Goal: Transaction & Acquisition: Purchase product/service

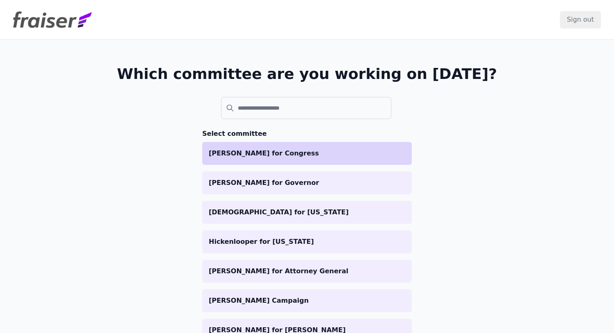
click at [303, 147] on li "[PERSON_NAME] for Congress" at bounding box center [307, 153] width 210 height 23
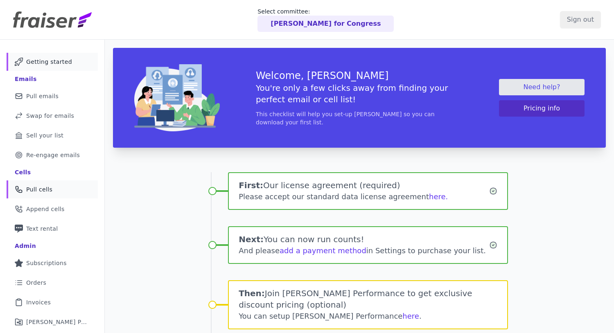
click at [71, 192] on link "Phone Icon Outline of a phone Pull cells" at bounding box center [52, 190] width 91 height 18
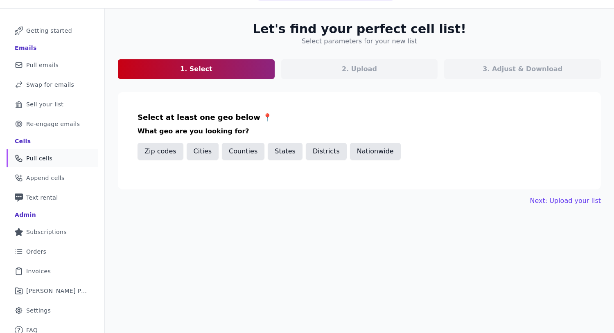
scroll to position [39, 0]
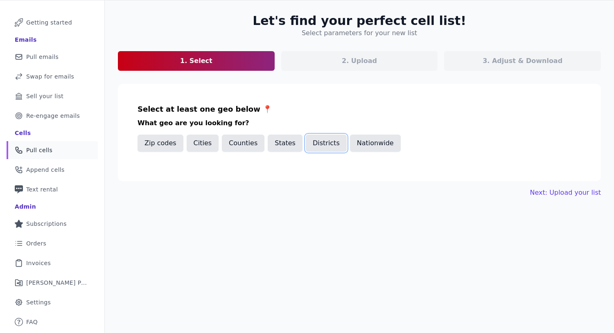
click at [309, 147] on button "Districts" at bounding box center [326, 143] width 41 height 17
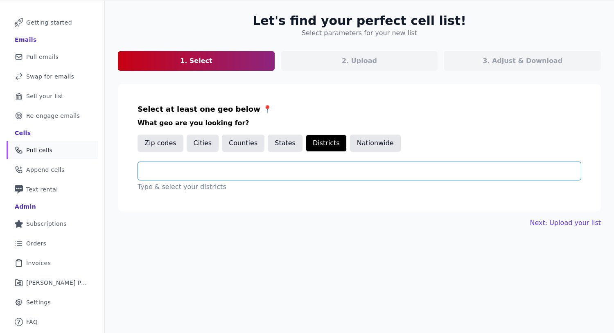
click at [232, 168] on input "text" at bounding box center [363, 171] width 437 height 10
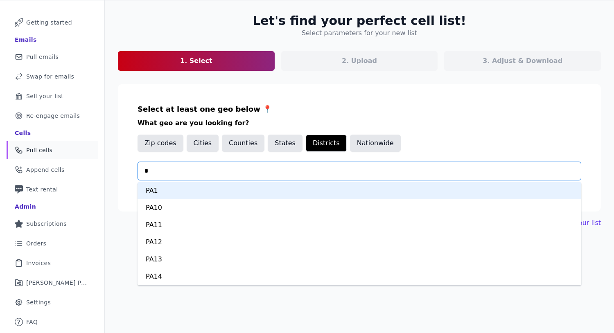
type input "**"
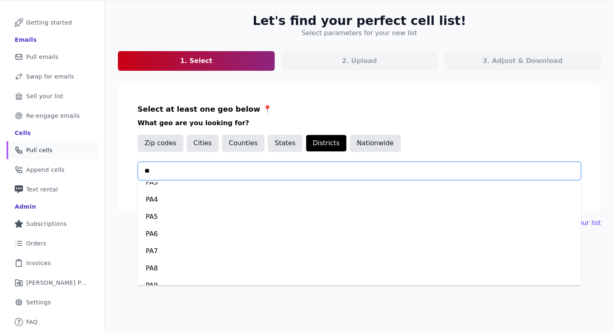
scroll to position [181, 0]
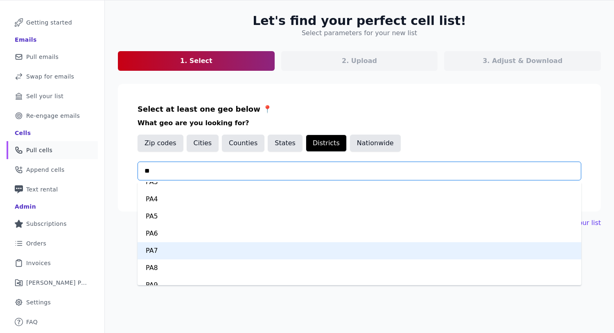
click at [169, 248] on div "PA7" at bounding box center [360, 251] width 444 height 17
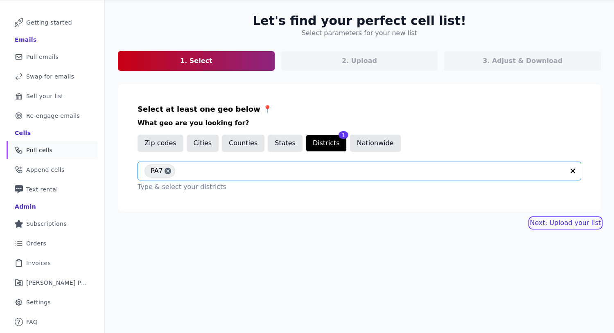
click at [545, 222] on link "Next: Upload your list" at bounding box center [565, 223] width 71 height 10
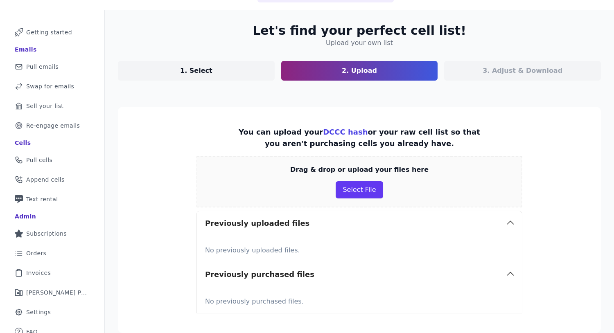
scroll to position [30, 0]
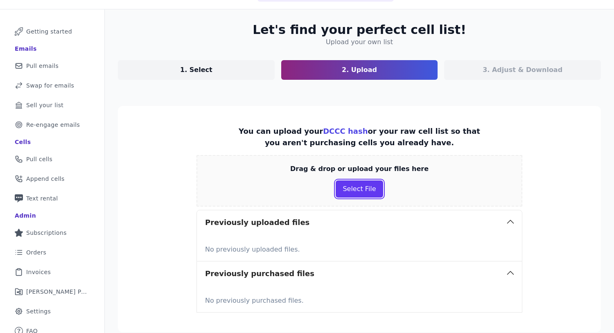
click at [366, 184] on button "Select File" at bounding box center [359, 189] width 47 height 17
click at [448, 70] on div "3. Adjust & Download" at bounding box center [522, 70] width 157 height 20
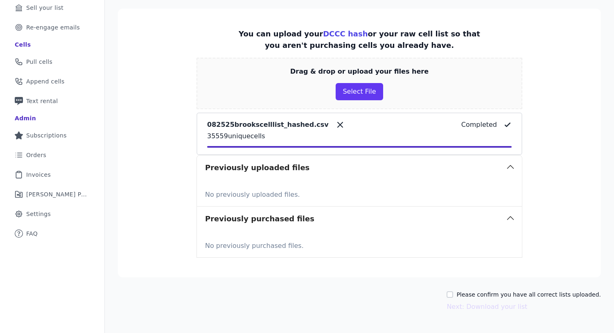
scroll to position [145, 0]
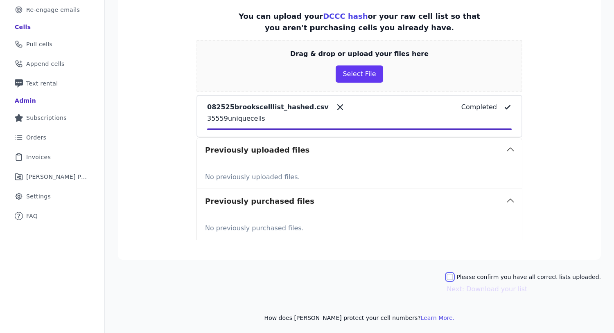
click at [453, 275] on input "Please confirm you have all correct lists uploaded." at bounding box center [450, 277] width 7 height 7
checkbox input "true"
click at [478, 287] on button "Next: Download your list" at bounding box center [487, 290] width 81 height 10
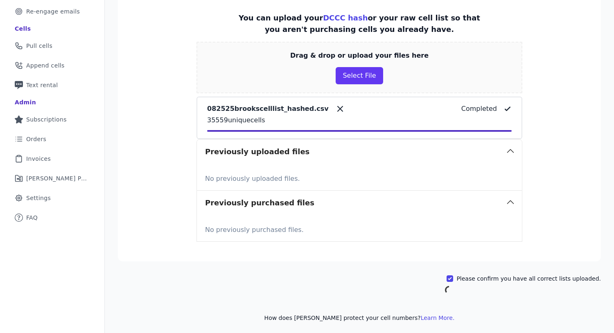
scroll to position [39, 0]
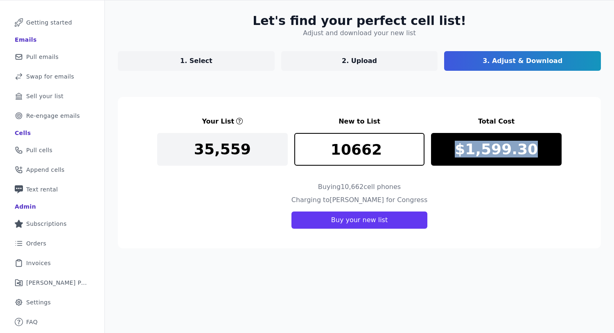
drag, startPoint x: 538, startPoint y: 146, endPoint x: 460, endPoint y: 150, distance: 78.8
click at [460, 150] on div "$1,599.30" at bounding box center [496, 149] width 131 height 33
copy p "$1,599.30"
click at [467, 198] on div "Charging to Bob Brooks for Congress Buy your new list" at bounding box center [359, 212] width 405 height 34
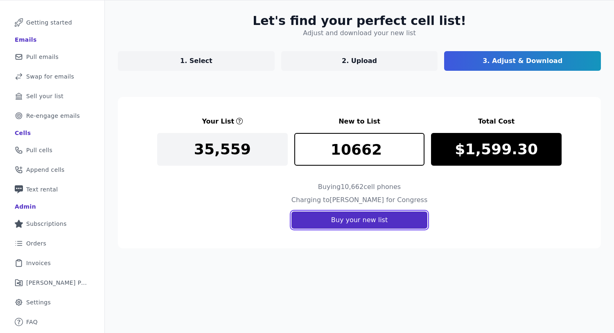
click at [410, 222] on button "Buy your new list" at bounding box center [360, 220] width 136 height 17
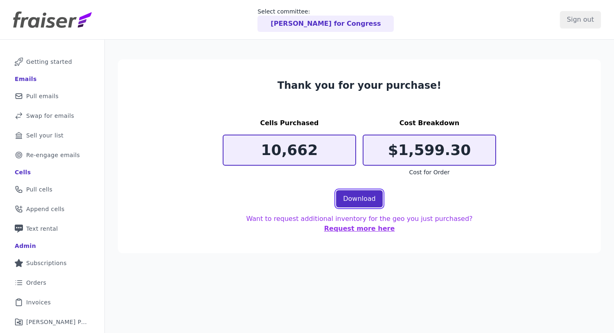
click at [374, 199] on link "Download" at bounding box center [359, 198] width 47 height 17
click at [174, 86] on section "Thank you for your purchase! Cells Purchased 10,662 Cost Breakdown $1,599.30 Co…" at bounding box center [359, 156] width 483 height 194
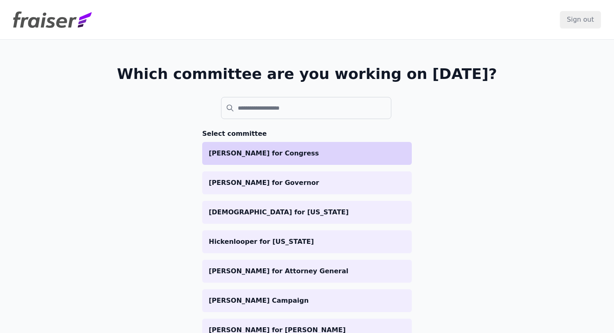
click at [293, 153] on p "[PERSON_NAME] for Congress" at bounding box center [307, 154] width 197 height 10
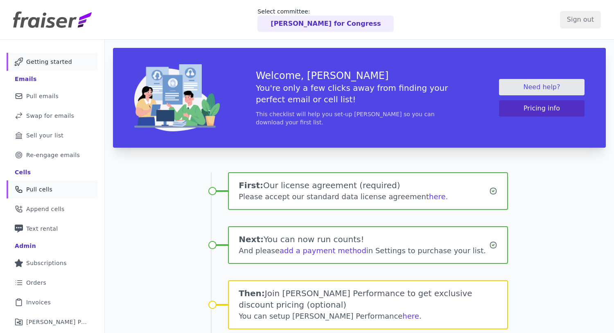
click at [59, 185] on link "Phone Icon Outline of a phone Pull cells" at bounding box center [52, 190] width 91 height 18
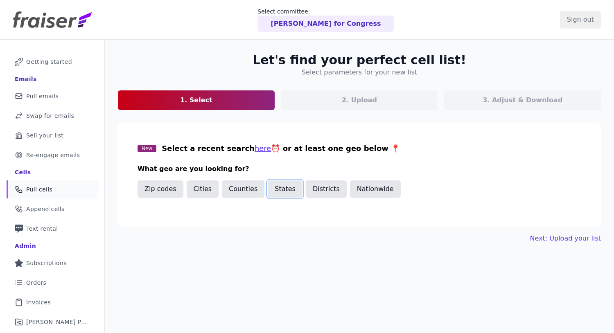
click at [278, 188] on button "States" at bounding box center [285, 189] width 35 height 17
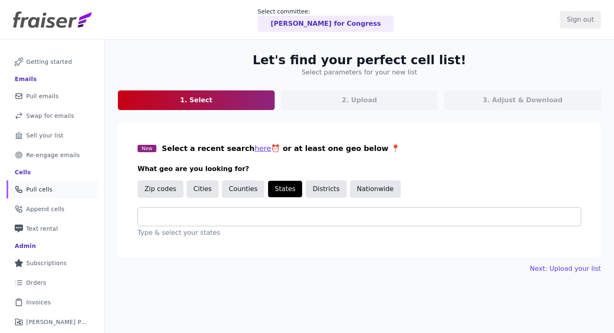
click at [259, 216] on input "text" at bounding box center [363, 217] width 437 height 10
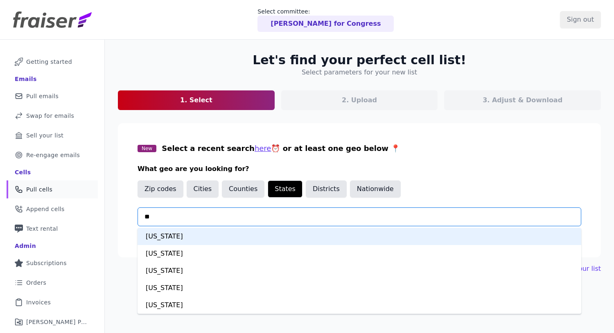
type input "***"
click at [251, 234] on div "Pennsylvania" at bounding box center [360, 236] width 444 height 17
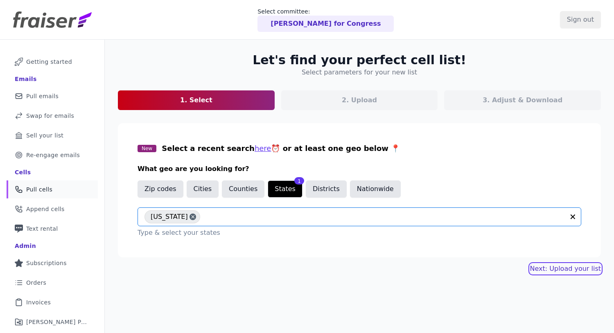
click at [573, 264] on link "Next: Upload your list" at bounding box center [565, 269] width 71 height 10
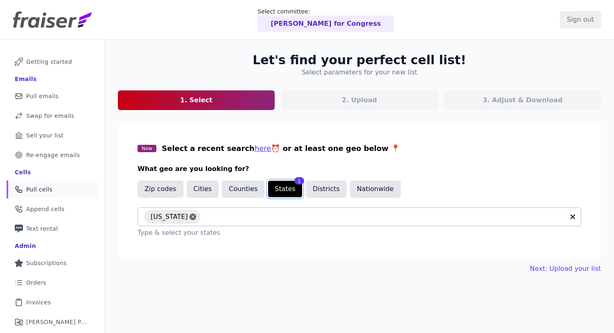
click at [276, 193] on button "States" at bounding box center [285, 189] width 35 height 17
click at [315, 191] on button "Districts" at bounding box center [326, 189] width 41 height 17
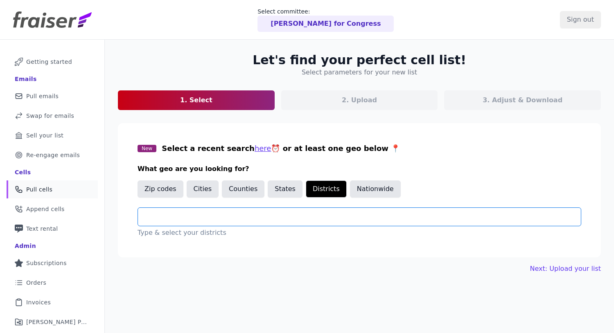
click at [276, 216] on input "text" at bounding box center [363, 217] width 437 height 10
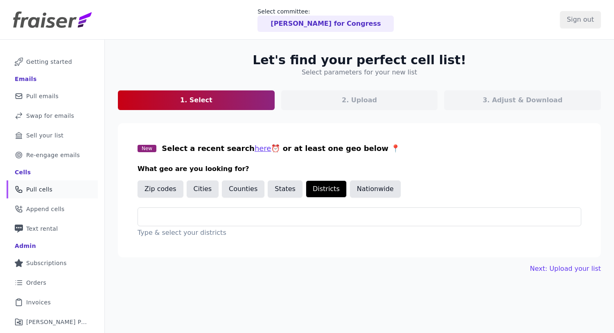
click at [273, 227] on div "Type & select your districts" at bounding box center [360, 223] width 444 height 30
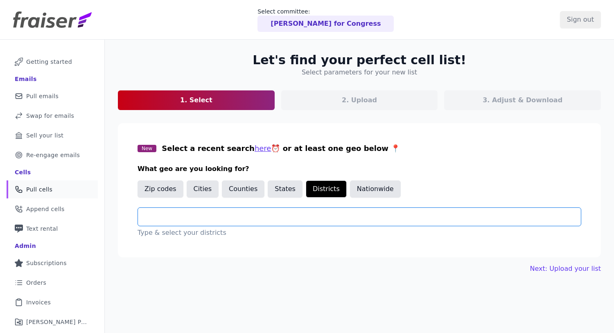
click at [267, 219] on input "text" at bounding box center [363, 217] width 437 height 10
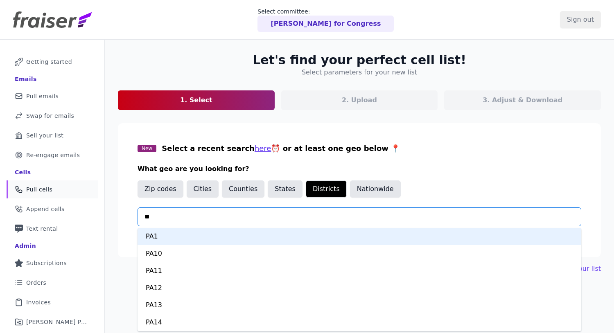
type input "***"
click at [222, 233] on div "PA1" at bounding box center [360, 236] width 444 height 17
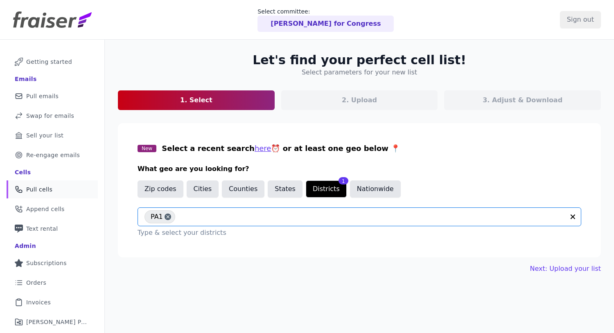
click at [208, 216] on input "text" at bounding box center [371, 217] width 385 height 10
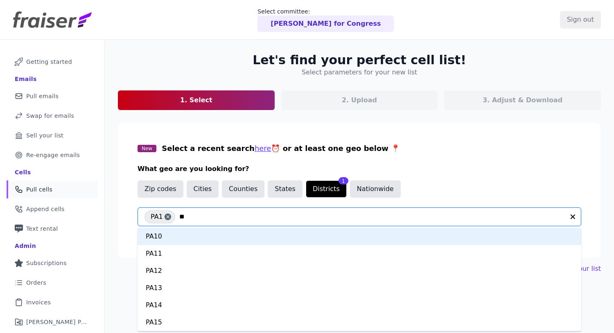
type input "***"
click at [206, 233] on div "PA8" at bounding box center [360, 236] width 444 height 17
type input "***"
click at [218, 233] on div "PA4" at bounding box center [360, 236] width 444 height 17
type input "***"
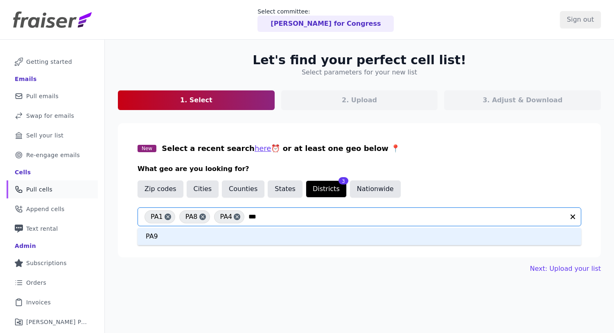
click at [302, 238] on div "PA9" at bounding box center [360, 236] width 444 height 17
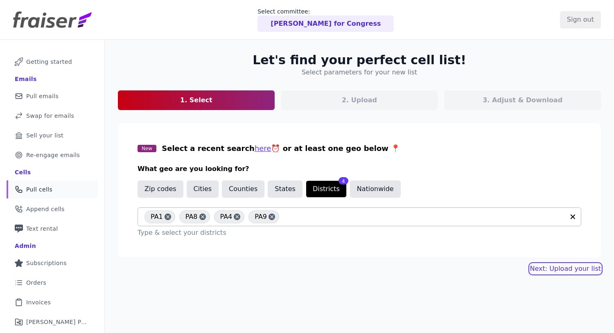
click at [547, 265] on link "Next: Upload your list" at bounding box center [565, 269] width 71 height 10
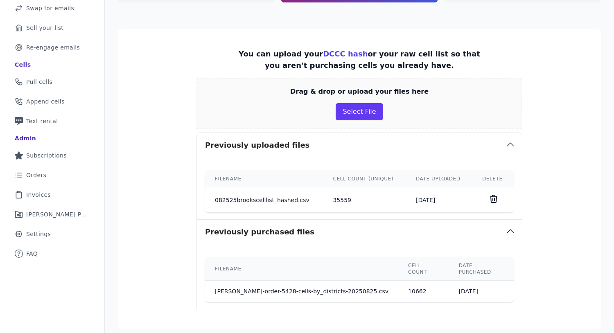
scroll to position [109, 0]
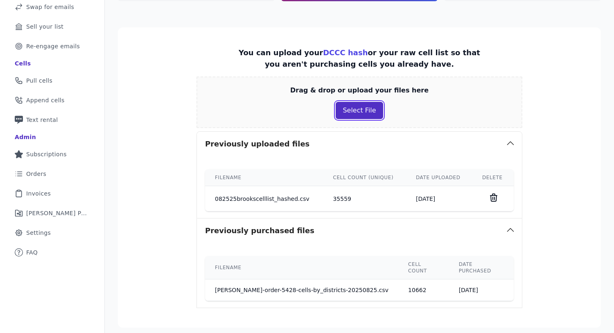
click at [363, 109] on button "Select File" at bounding box center [359, 110] width 47 height 17
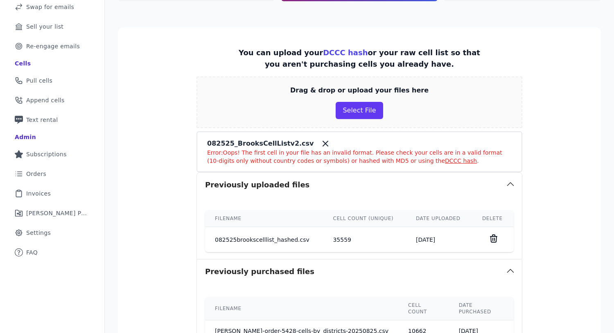
click at [321, 141] on icon at bounding box center [326, 144] width 10 height 10
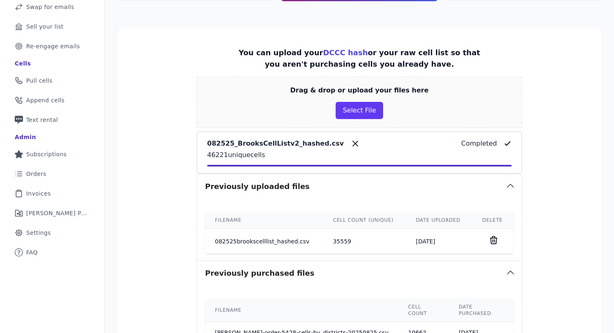
scroll to position [212, 0]
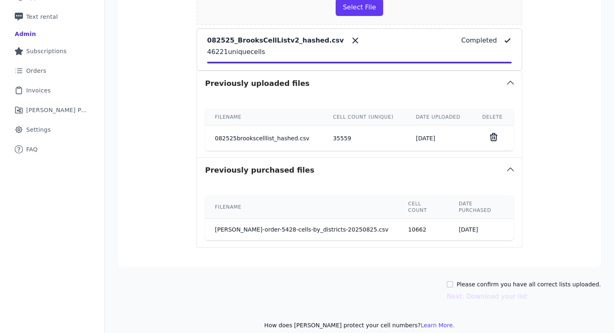
click at [467, 281] on div "Please confirm you have all correct lists uploaded." at bounding box center [524, 285] width 154 height 8
click at [453, 281] on input "Please confirm you have all correct lists uploaded." at bounding box center [450, 284] width 7 height 7
checkbox input "true"
click at [475, 292] on button "Next: Download your list" at bounding box center [487, 297] width 81 height 10
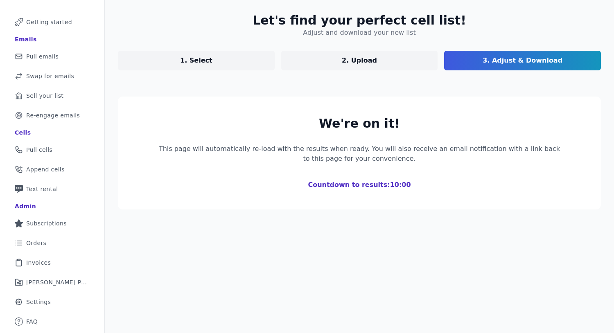
scroll to position [39, 0]
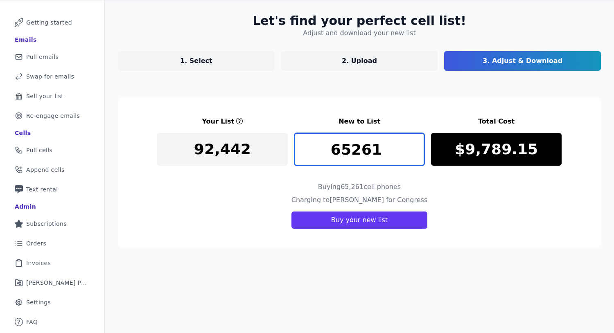
drag, startPoint x: 323, startPoint y: 149, endPoint x: 406, endPoint y: 152, distance: 82.8
click at [406, 152] on input "65261" at bounding box center [360, 149] width 131 height 33
type input "8"
type input "7"
drag, startPoint x: 334, startPoint y: 156, endPoint x: 381, endPoint y: 156, distance: 46.7
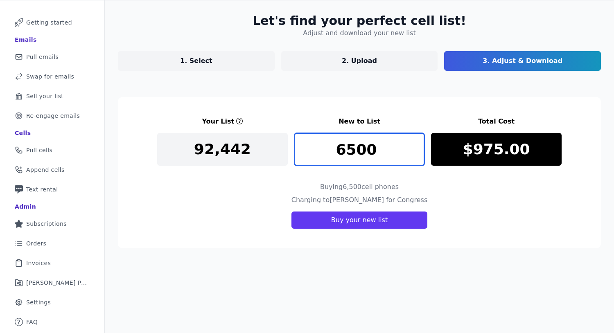
click at [381, 156] on input "6500" at bounding box center [360, 149] width 131 height 33
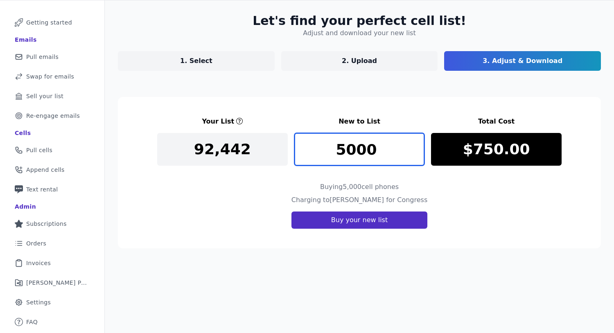
type input "5000"
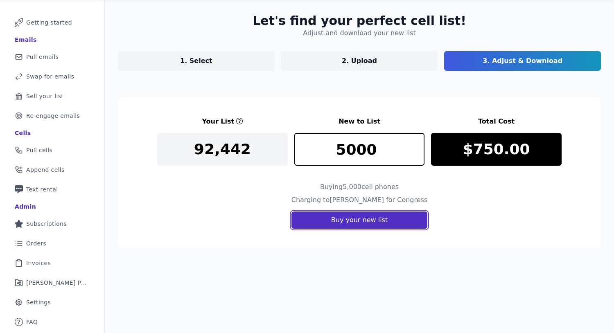
click at [380, 220] on button "Buy your new list" at bounding box center [360, 220] width 136 height 17
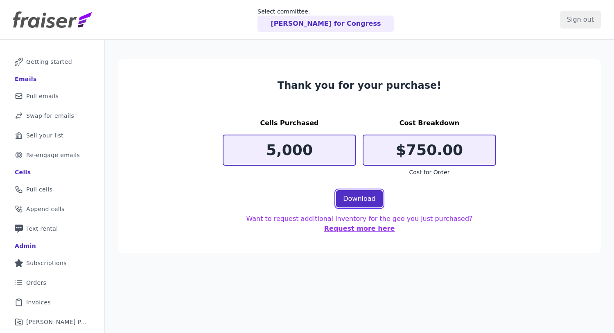
click at [360, 196] on link "Download" at bounding box center [359, 198] width 47 height 17
